Goal: Task Accomplishment & Management: Complete application form

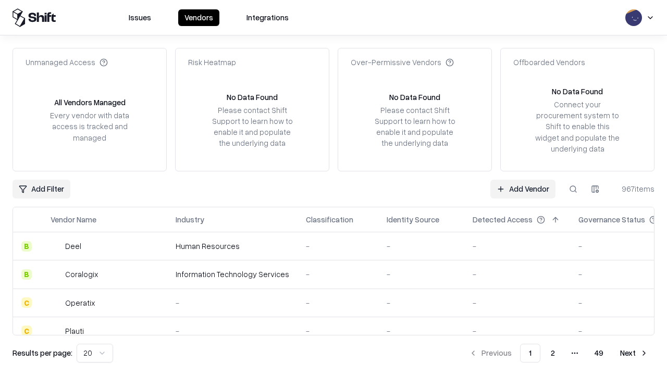
click at [522, 189] on link "Add Vendor" at bounding box center [522, 189] width 65 height 19
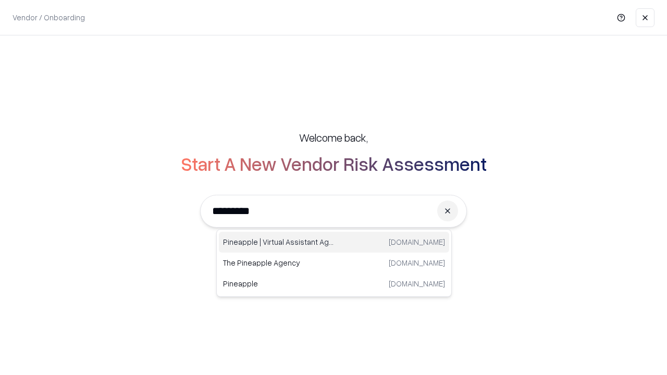
click at [334, 242] on div "Pineapple | Virtual Assistant Agency [DOMAIN_NAME]" at bounding box center [334, 242] width 230 height 21
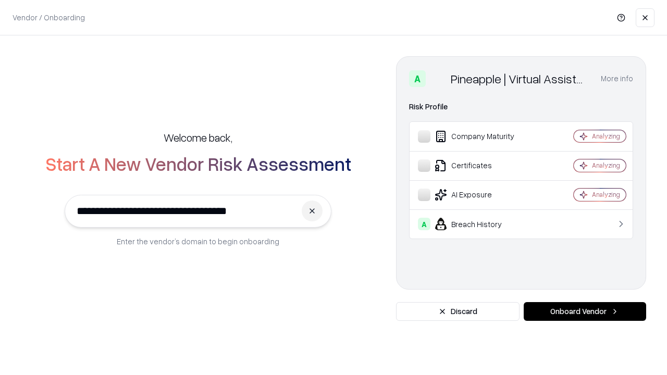
type input "**********"
click at [584, 311] on button "Onboard Vendor" at bounding box center [584, 311] width 122 height 19
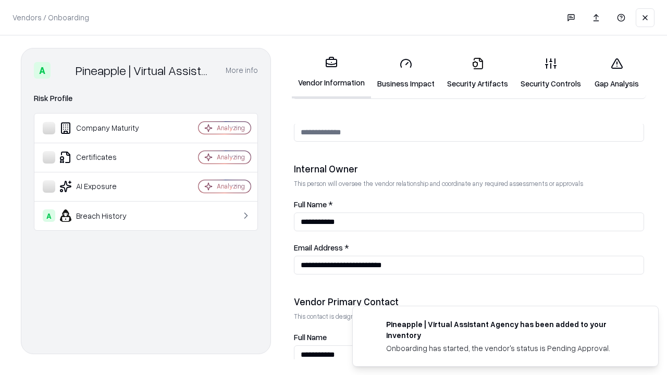
scroll to position [540, 0]
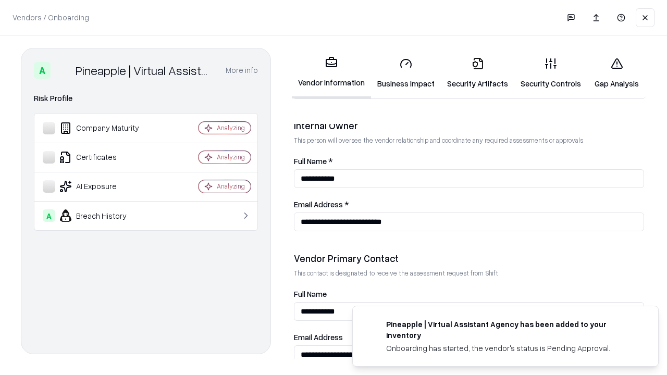
click at [406, 73] on link "Business Impact" at bounding box center [406, 73] width 70 height 48
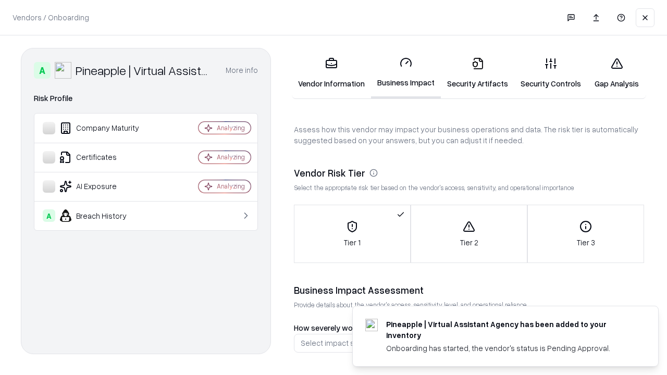
click at [616, 73] on link "Gap Analysis" at bounding box center [616, 73] width 59 height 48
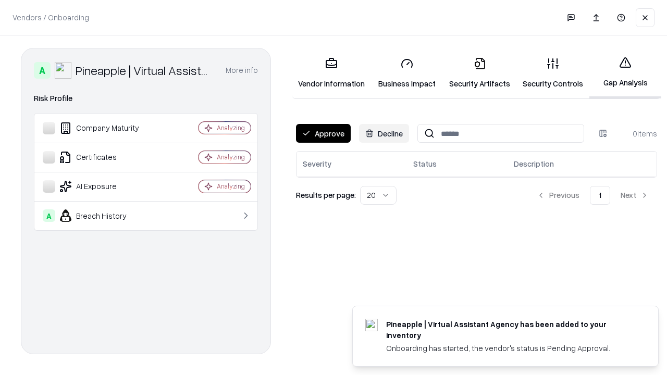
click at [323, 133] on button "Approve" at bounding box center [323, 133] width 55 height 19
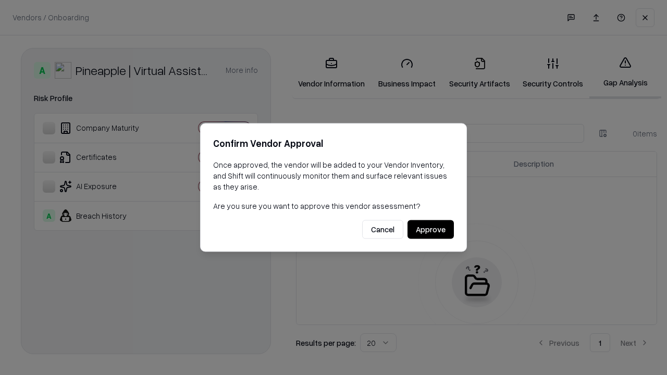
click at [430, 229] on button "Approve" at bounding box center [430, 229] width 46 height 19
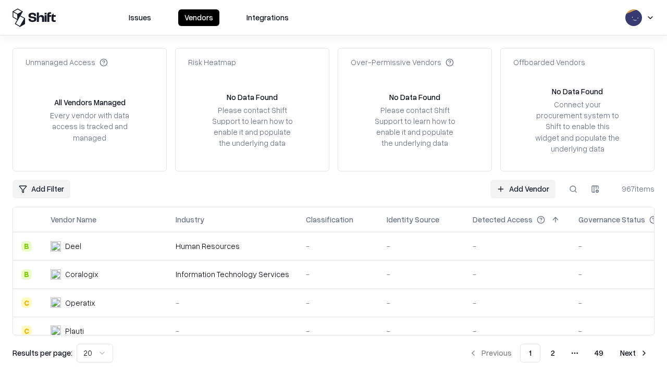
type input "**********"
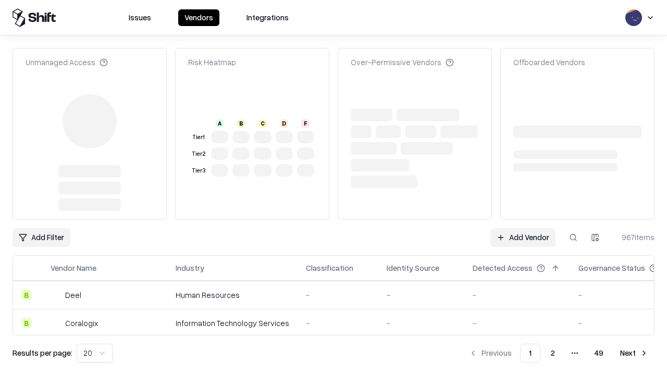
click at [522, 228] on link "Add Vendor" at bounding box center [522, 237] width 65 height 19
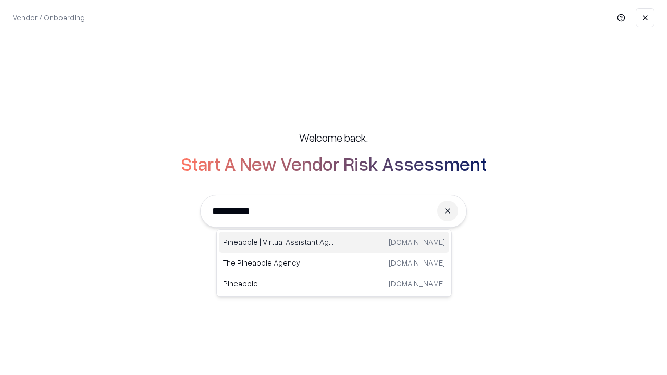
click at [334, 242] on div "Pineapple | Virtual Assistant Agency [DOMAIN_NAME]" at bounding box center [334, 242] width 230 height 21
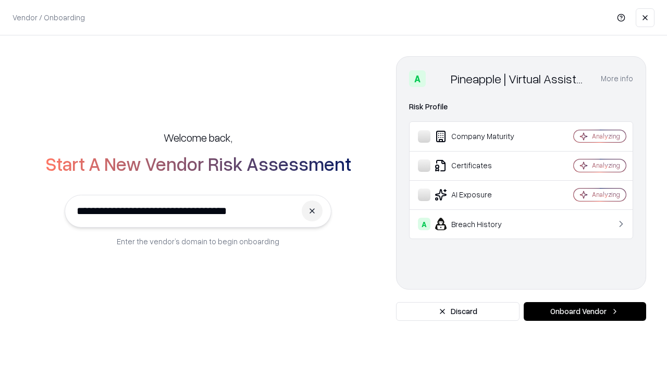
type input "**********"
click at [584, 311] on button "Onboard Vendor" at bounding box center [584, 311] width 122 height 19
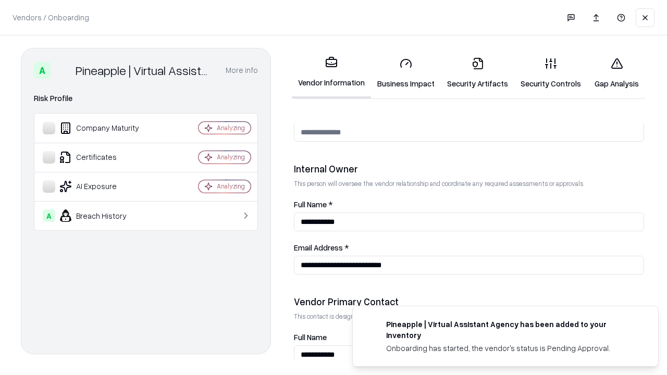
scroll to position [540, 0]
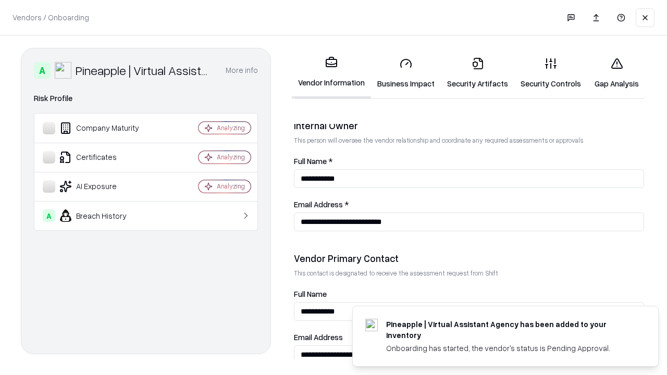
click at [616, 73] on link "Gap Analysis" at bounding box center [616, 73] width 59 height 48
